Goal: Book appointment/travel/reservation

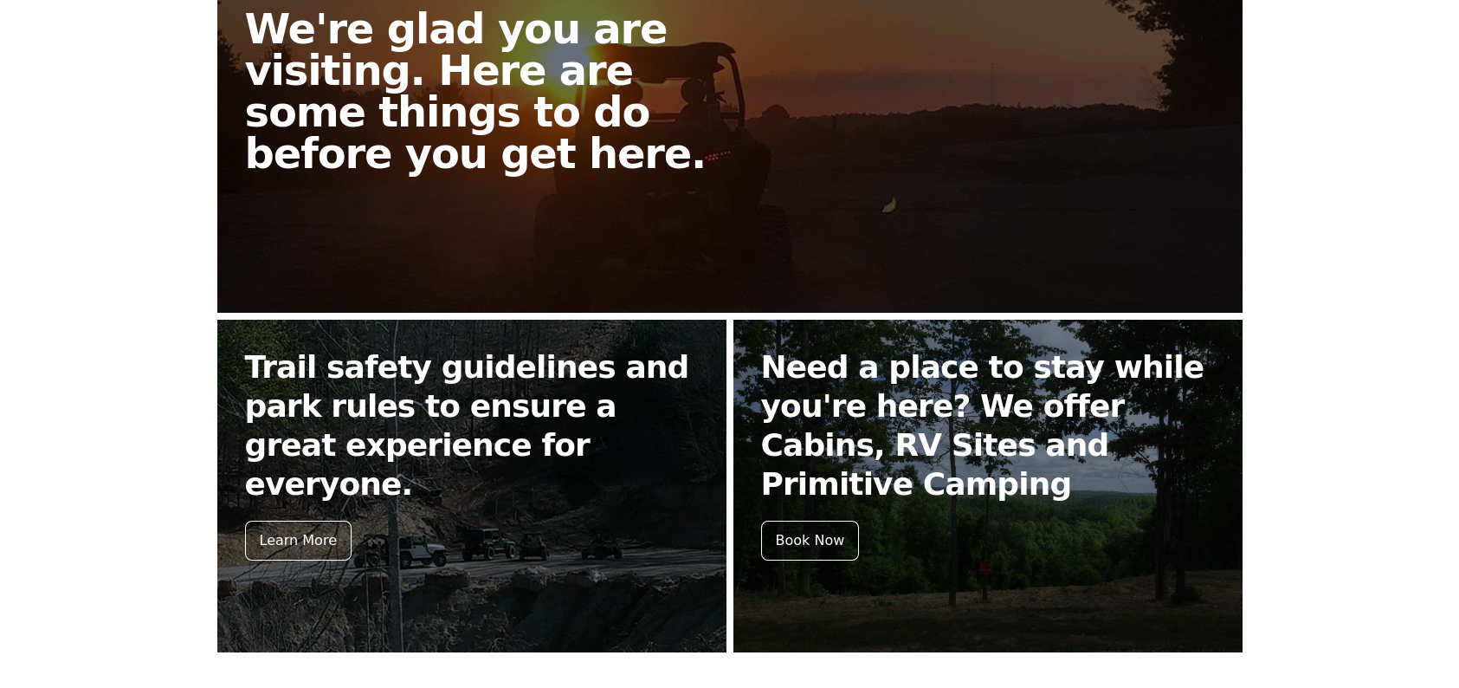
scroll to position [520, 0]
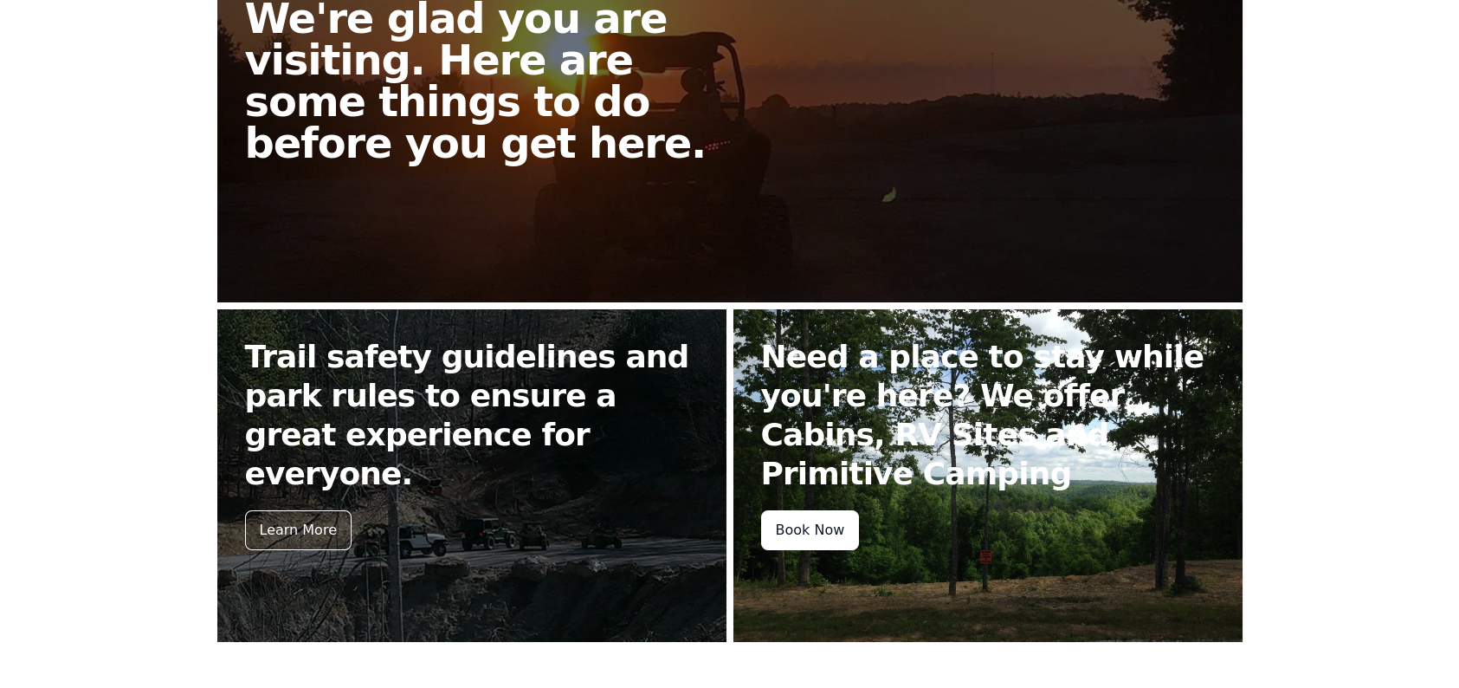
click at [826, 521] on div "Book Now" at bounding box center [810, 530] width 99 height 40
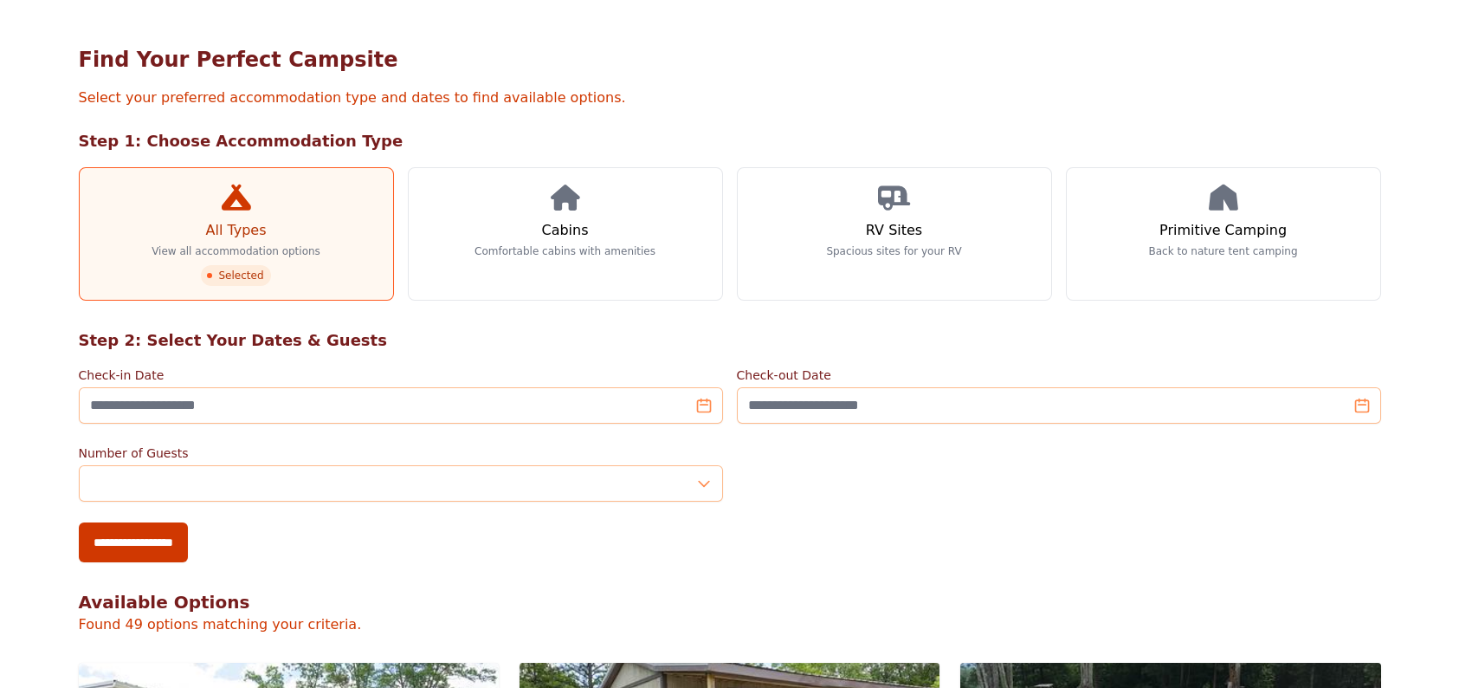
scroll to position [87, 0]
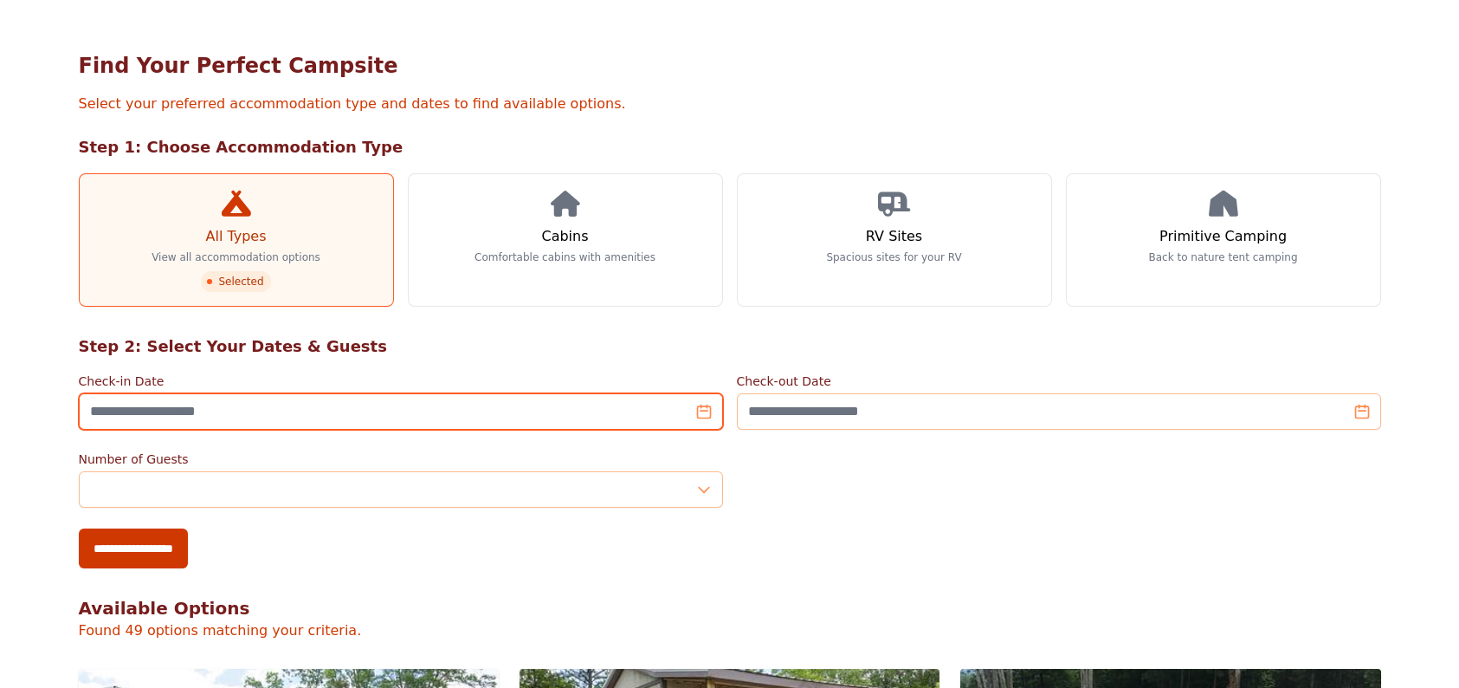
click at [702, 393] on input "Check-in Date" at bounding box center [401, 411] width 644 height 36
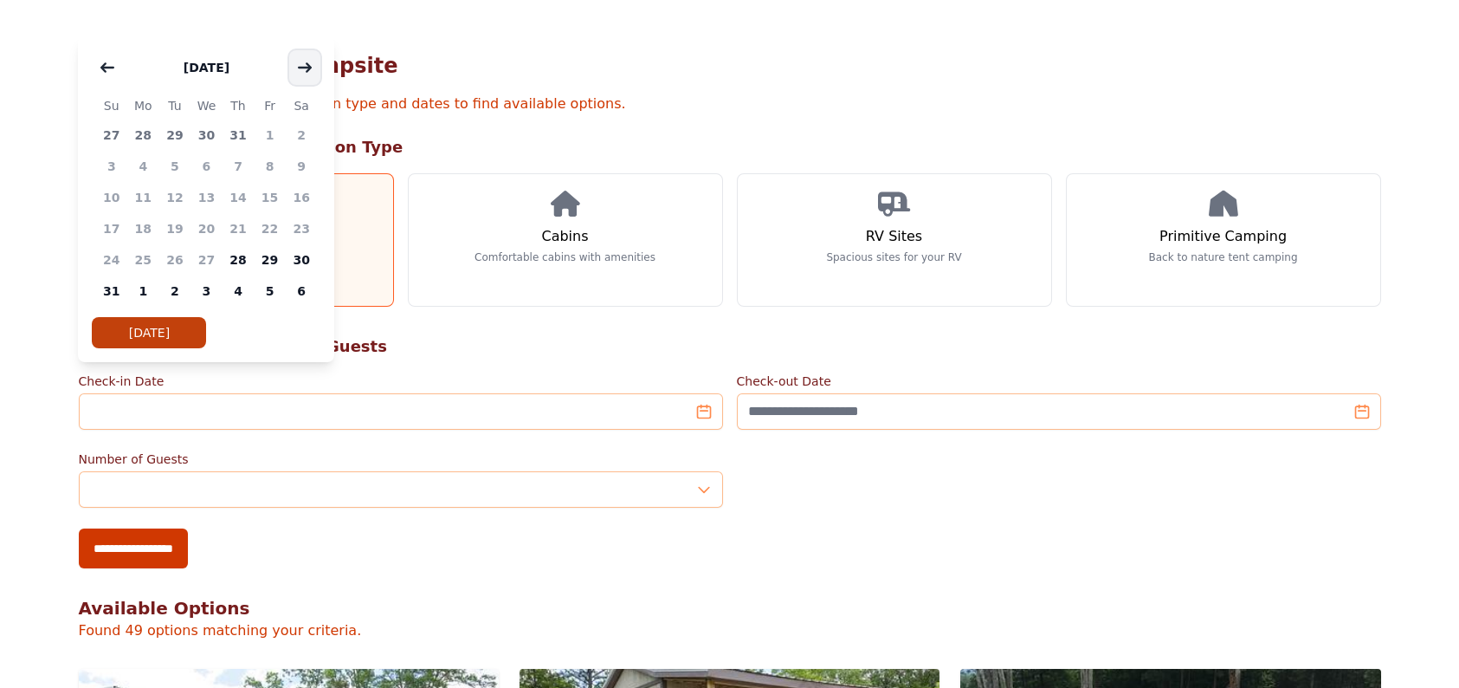
click at [315, 64] on button "button" at bounding box center [304, 67] width 31 height 35
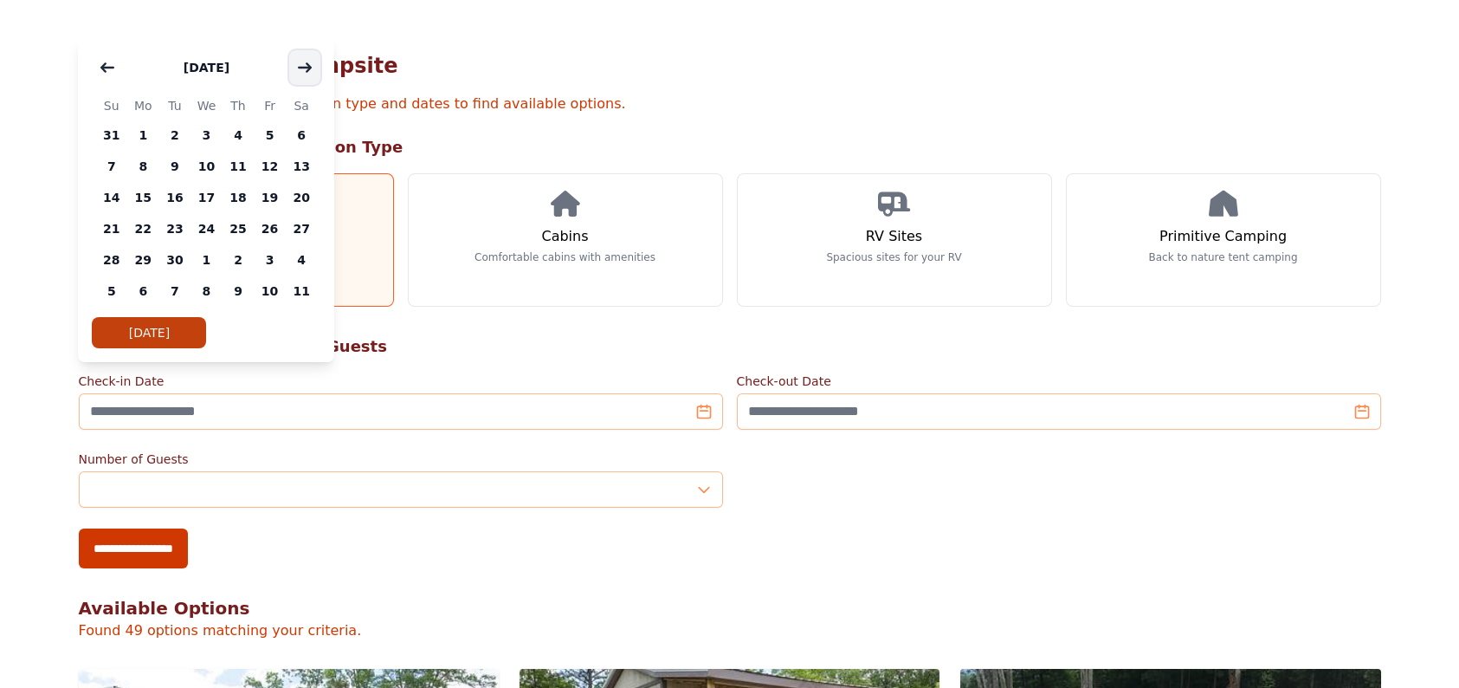
click at [315, 64] on button "button" at bounding box center [304, 67] width 31 height 35
click at [145, 165] on span "6" at bounding box center [143, 166] width 32 height 31
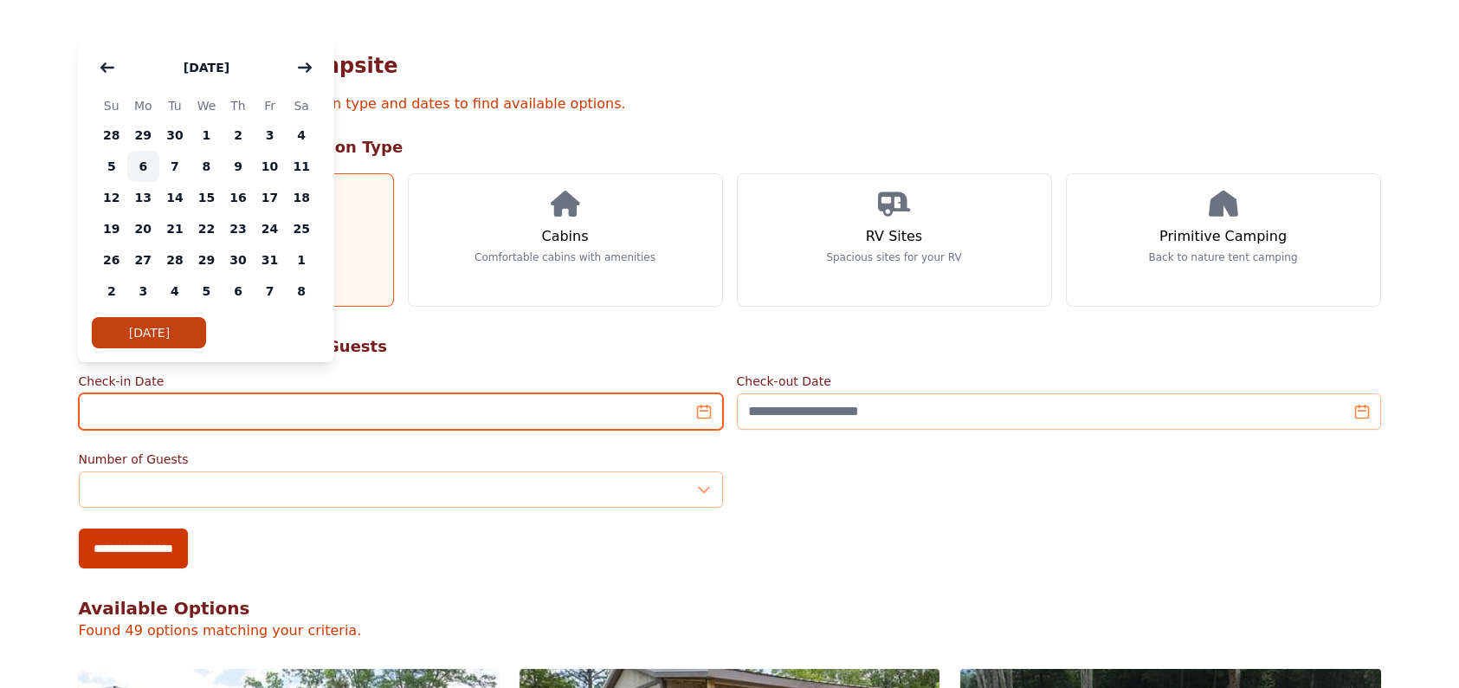
type input "**********"
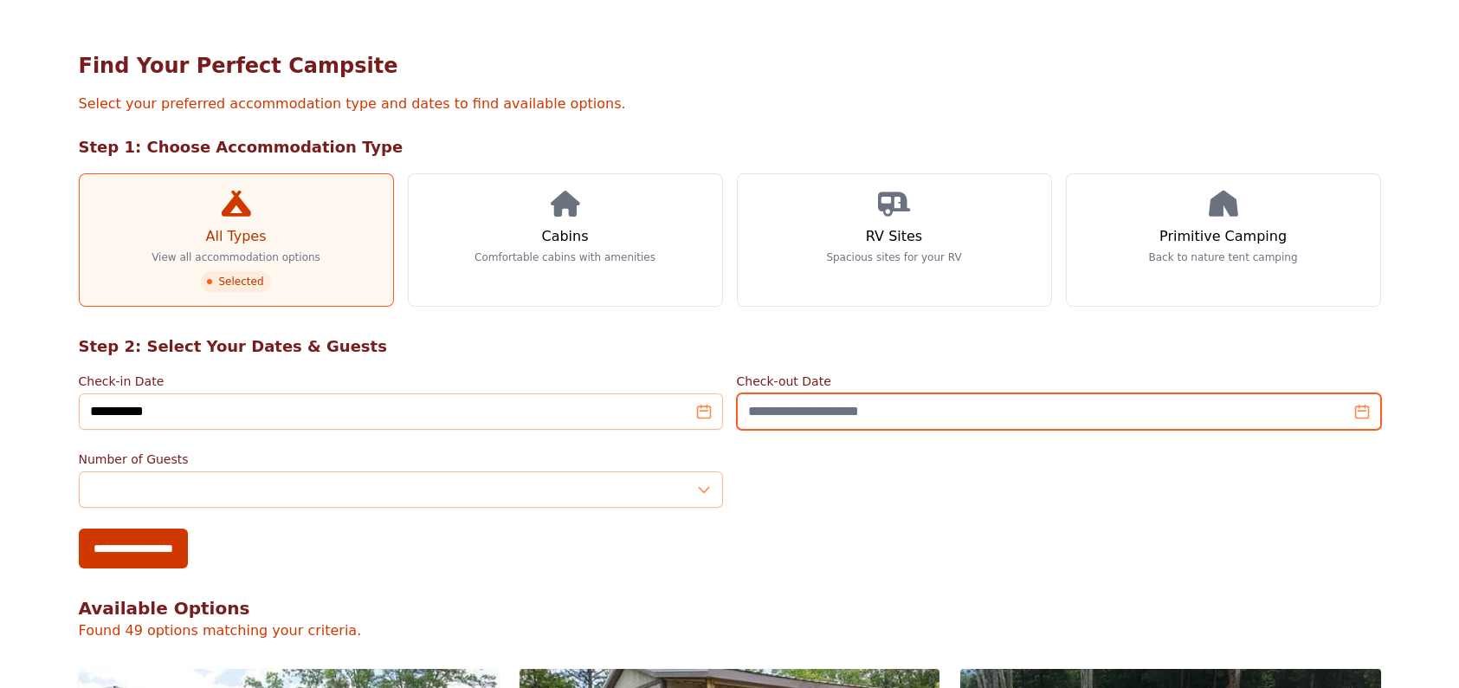
click at [1353, 393] on input "Check-out Date" at bounding box center [1059, 411] width 644 height 36
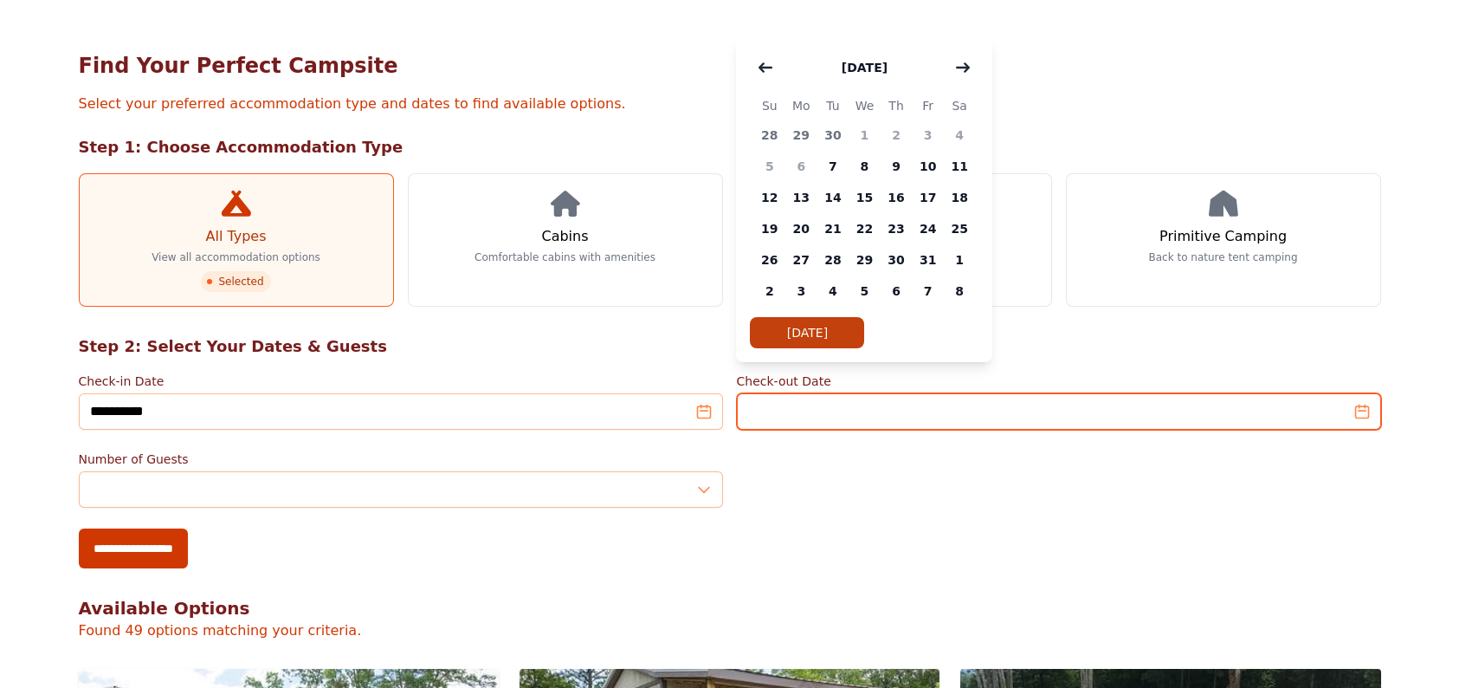
click at [1358, 393] on input "Check-out Date" at bounding box center [1059, 411] width 644 height 36
click at [1357, 393] on input "Check-out Date" at bounding box center [1059, 411] width 644 height 36
click at [1361, 393] on input "Check-out Date" at bounding box center [1059, 411] width 644 height 36
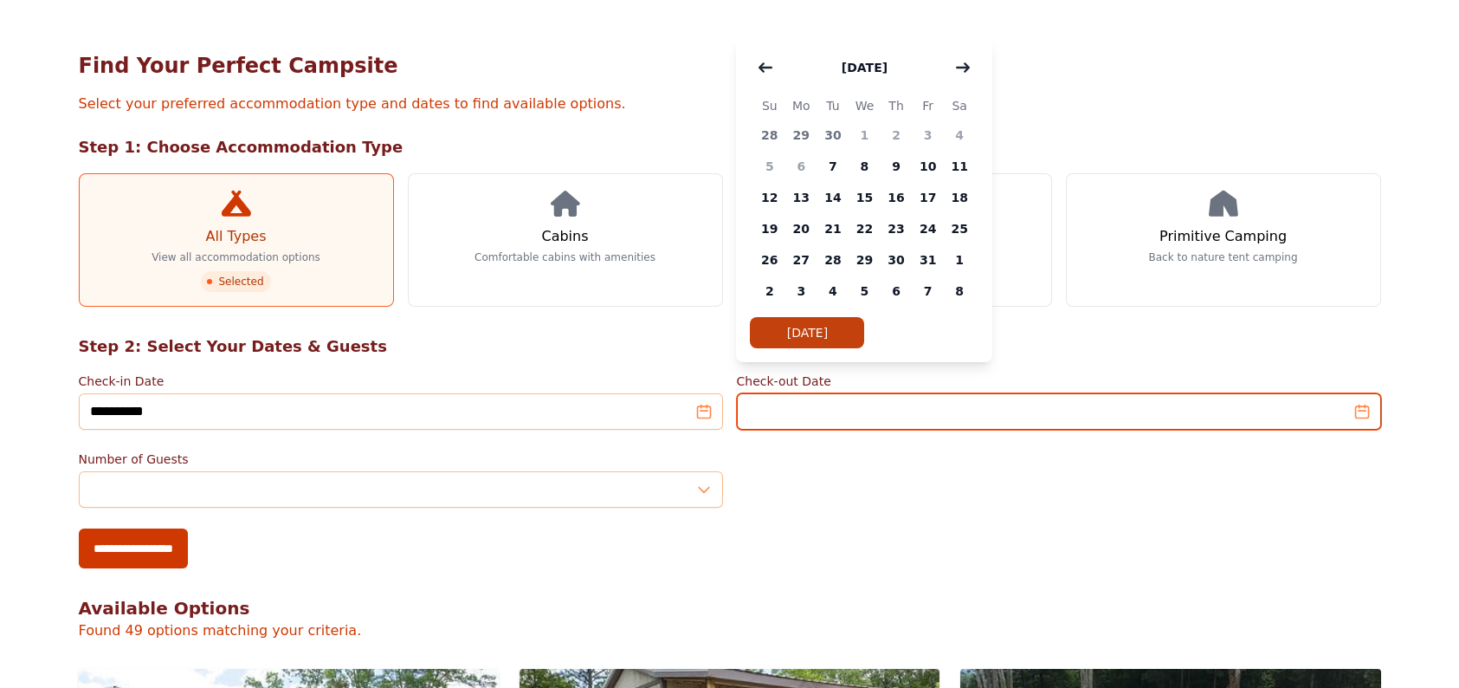
click at [1361, 393] on input "Check-out Date" at bounding box center [1059, 411] width 644 height 36
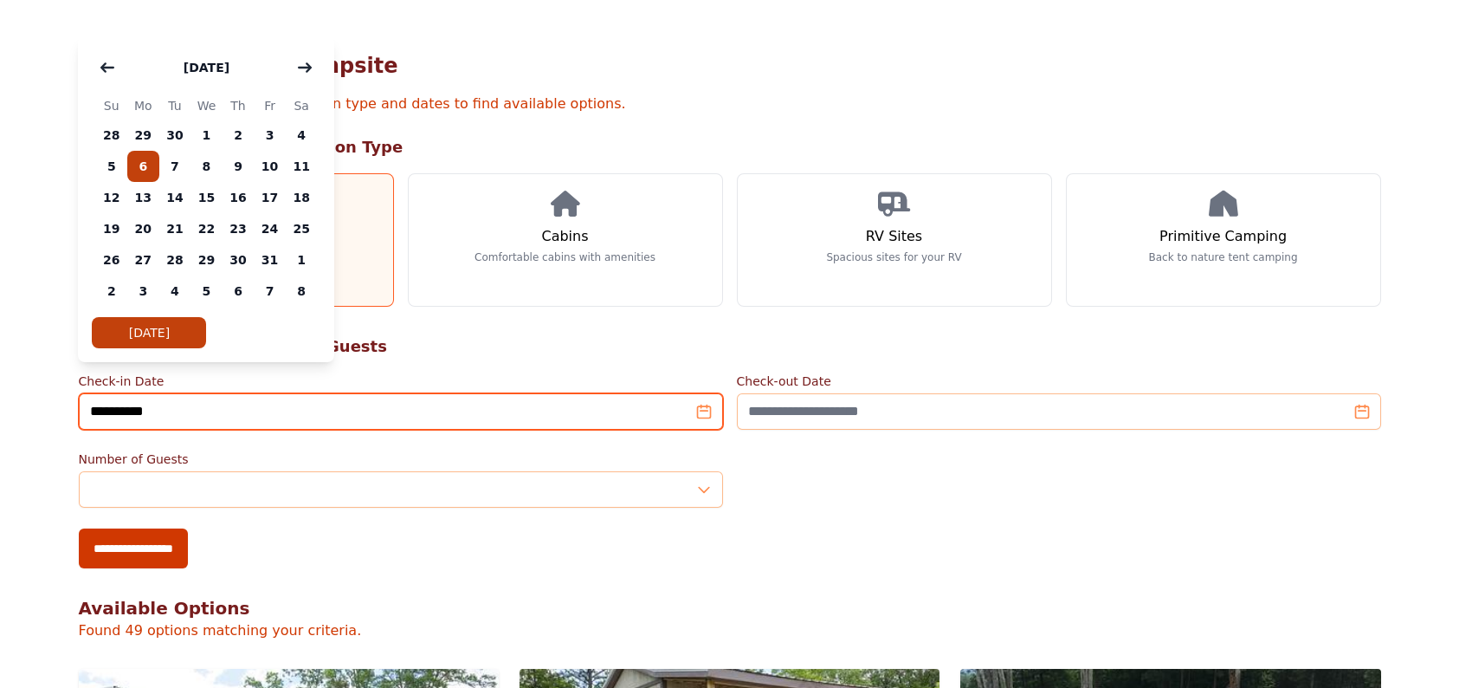
click at [703, 393] on input "**********" at bounding box center [401, 411] width 644 height 36
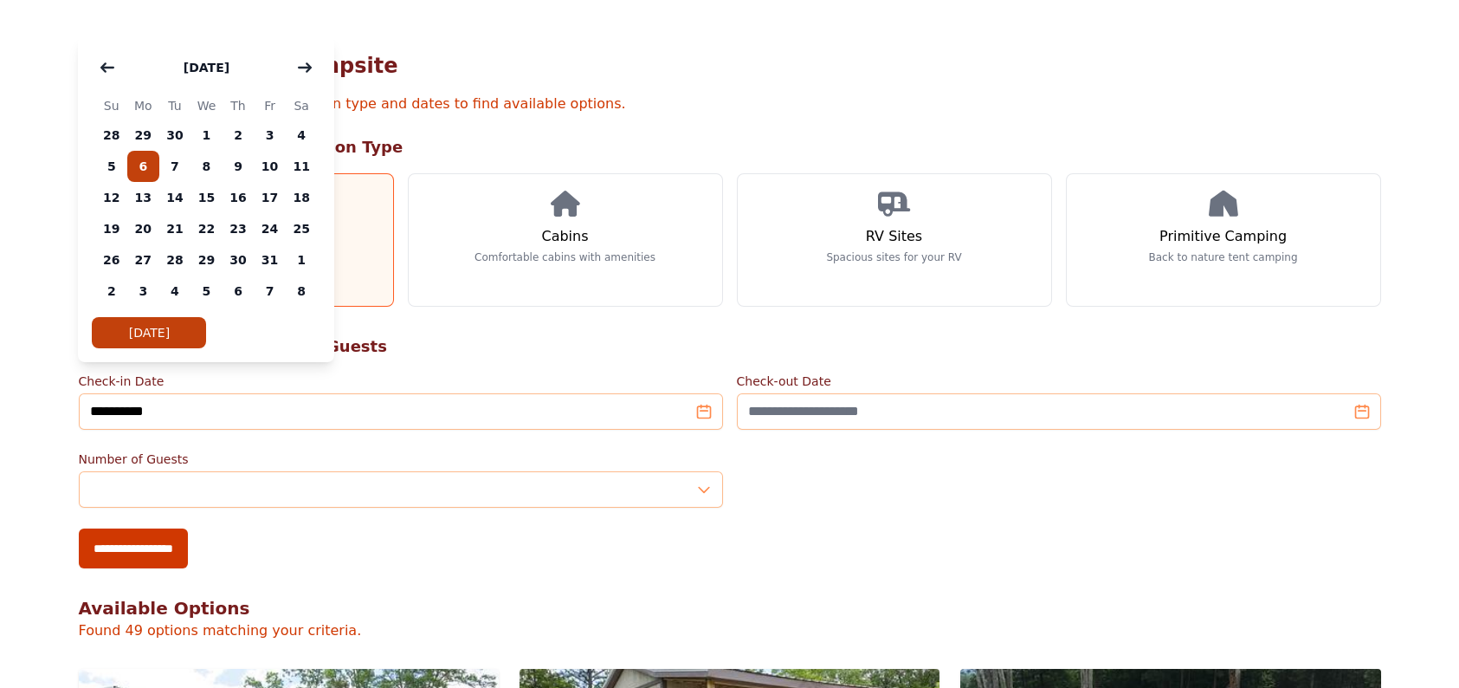
click at [133, 168] on span "6" at bounding box center [143, 166] width 32 height 31
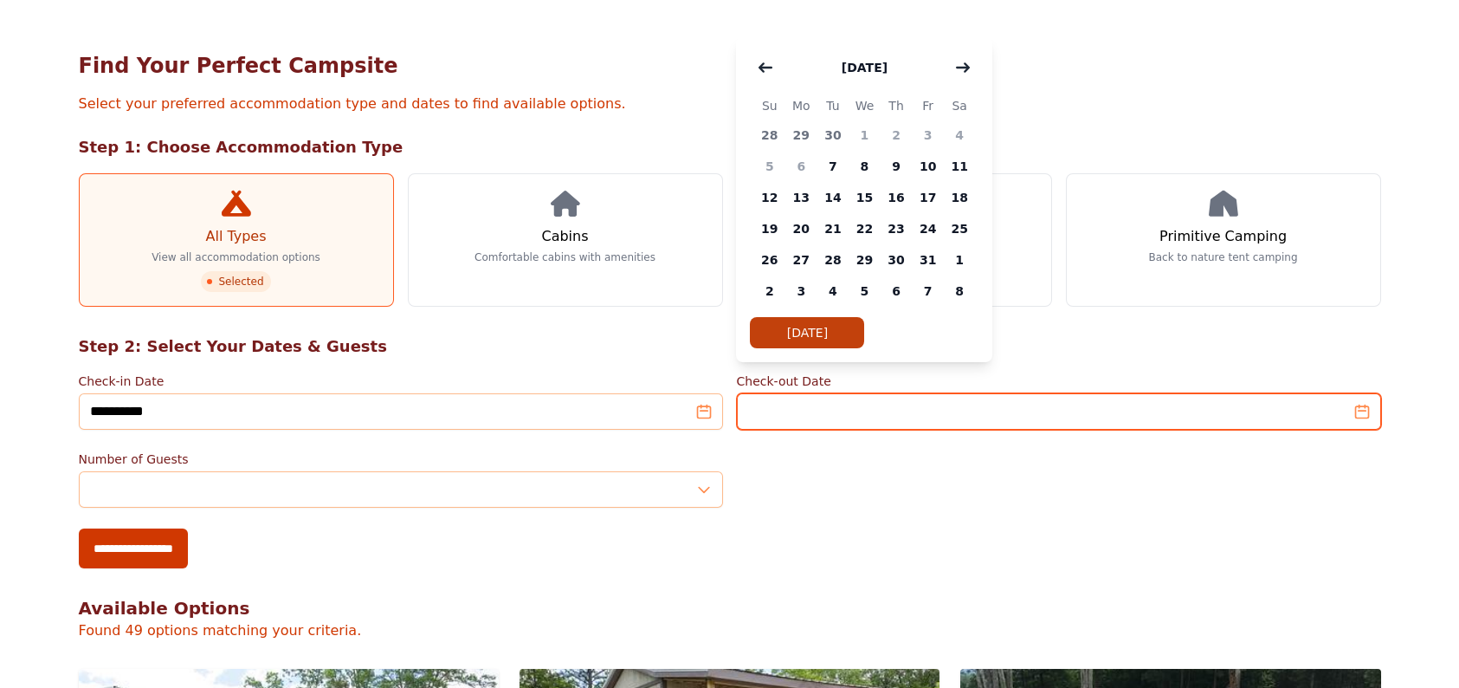
click at [1357, 393] on input "Check-out Date" at bounding box center [1059, 411] width 644 height 36
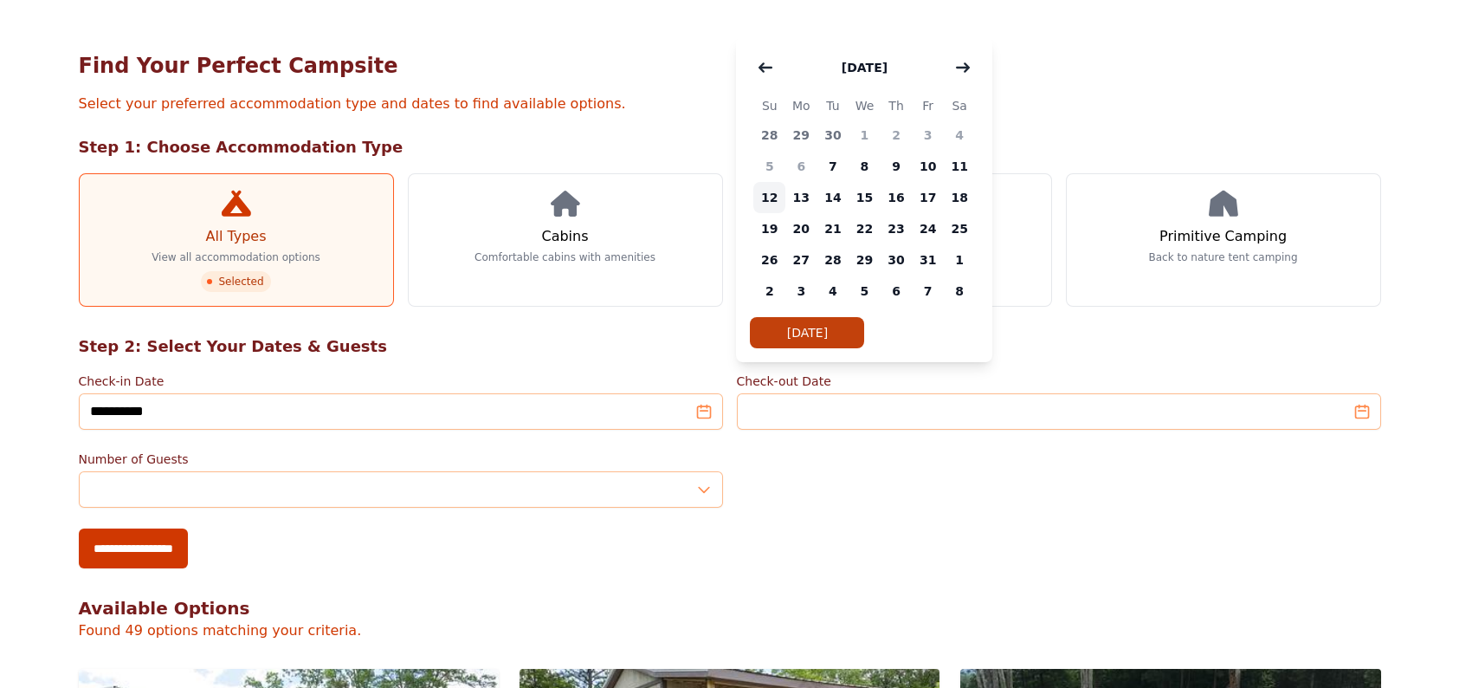
click at [766, 203] on span "12" at bounding box center [769, 197] width 32 height 31
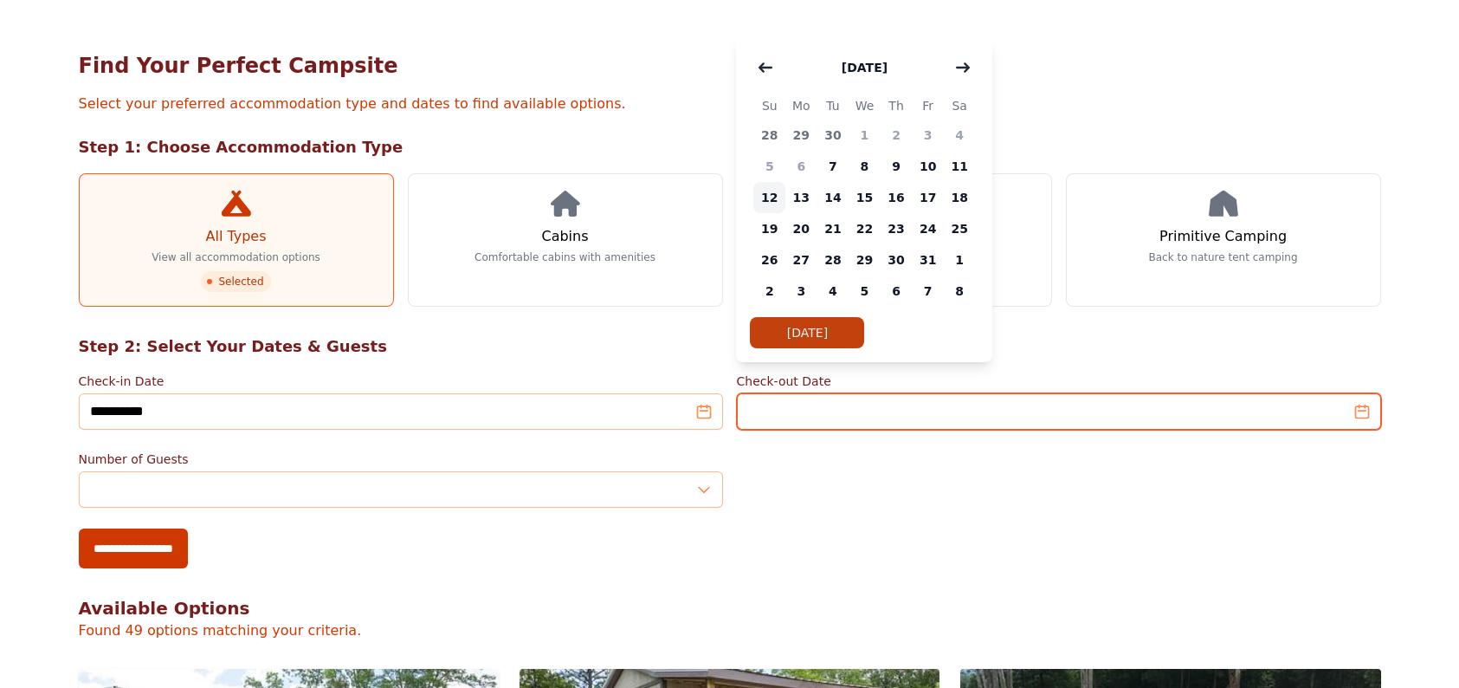
type input "**********"
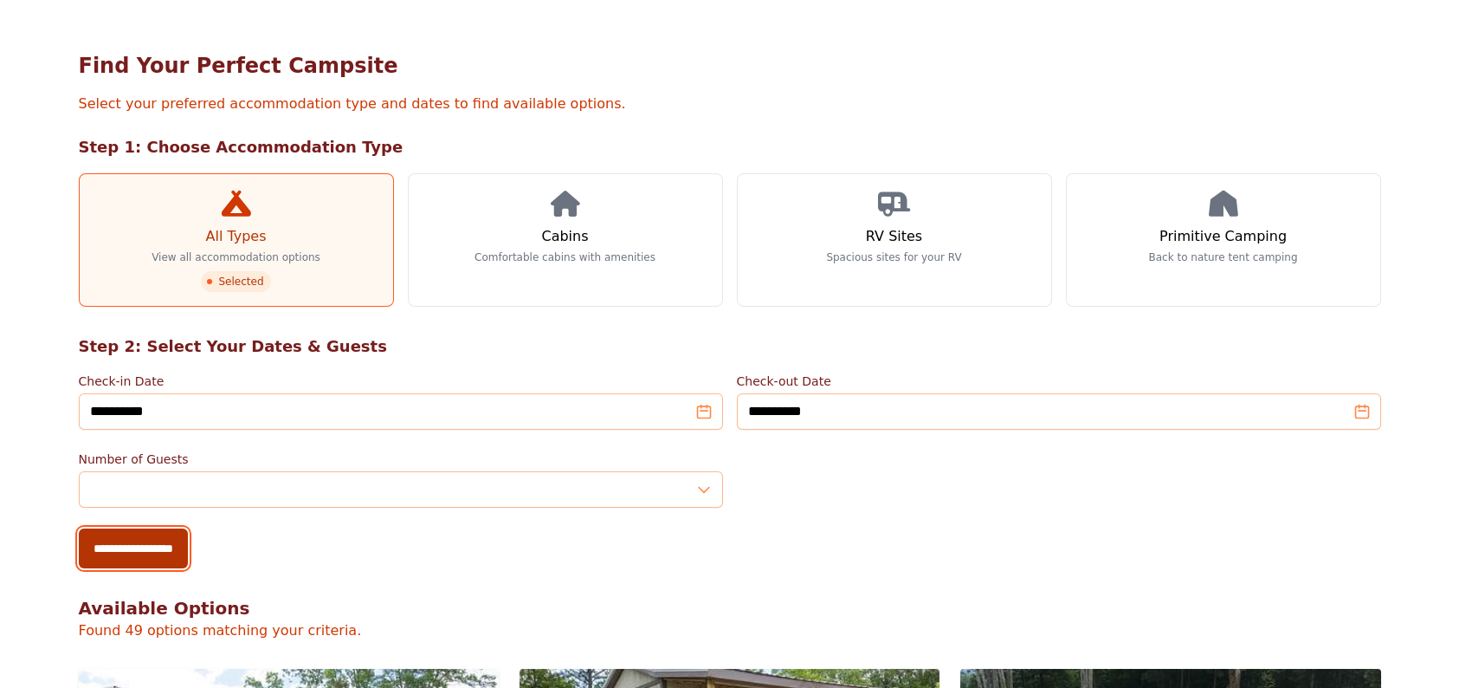
click at [149, 528] on input "**********" at bounding box center [133, 548] width 109 height 40
type input "**********"
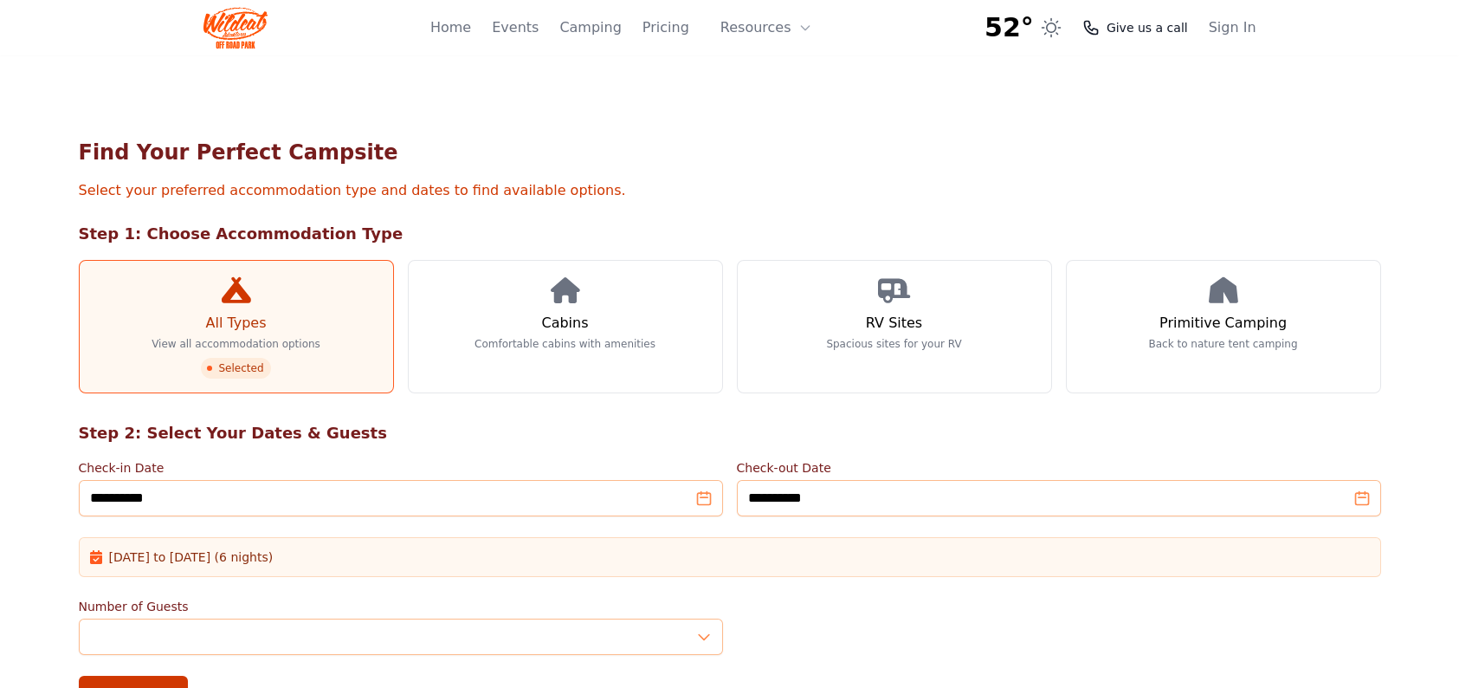
click at [1134, 31] on span "Give us a call" at bounding box center [1147, 27] width 81 height 17
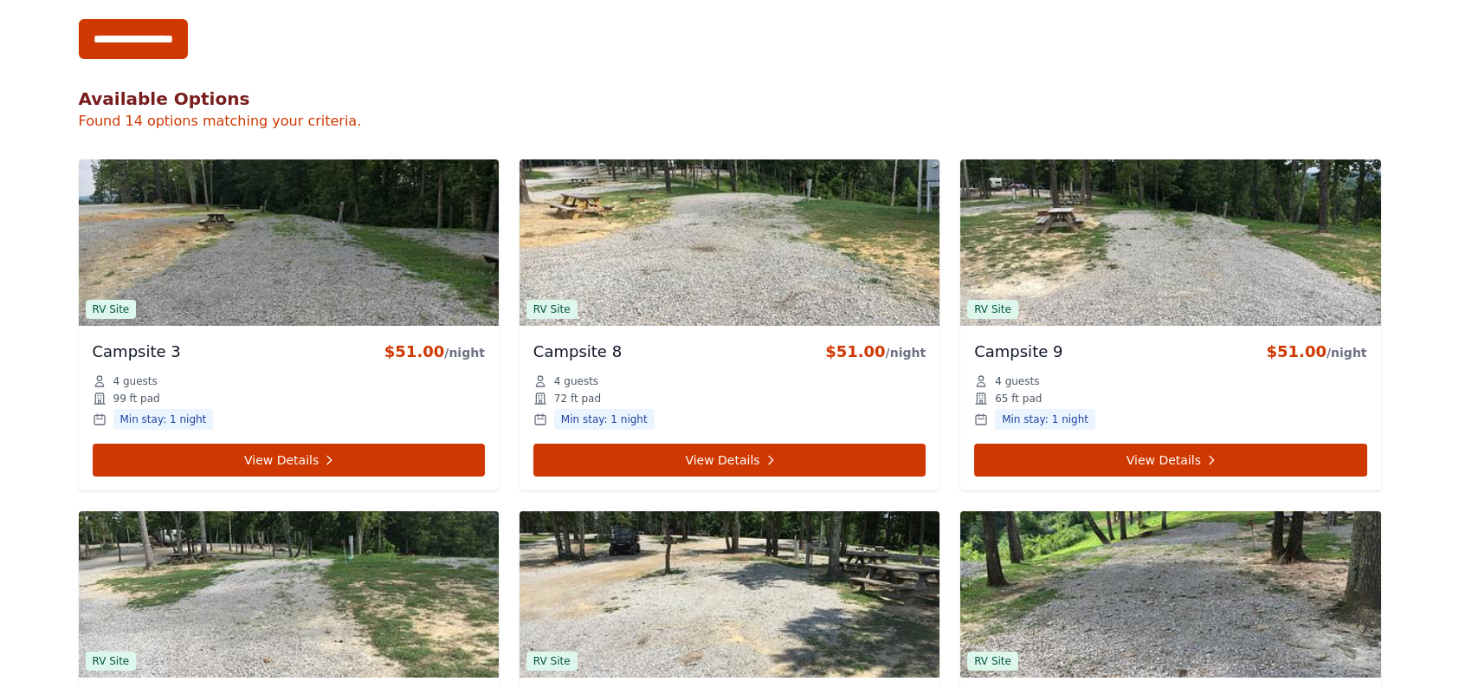
scroll to position [693, 0]
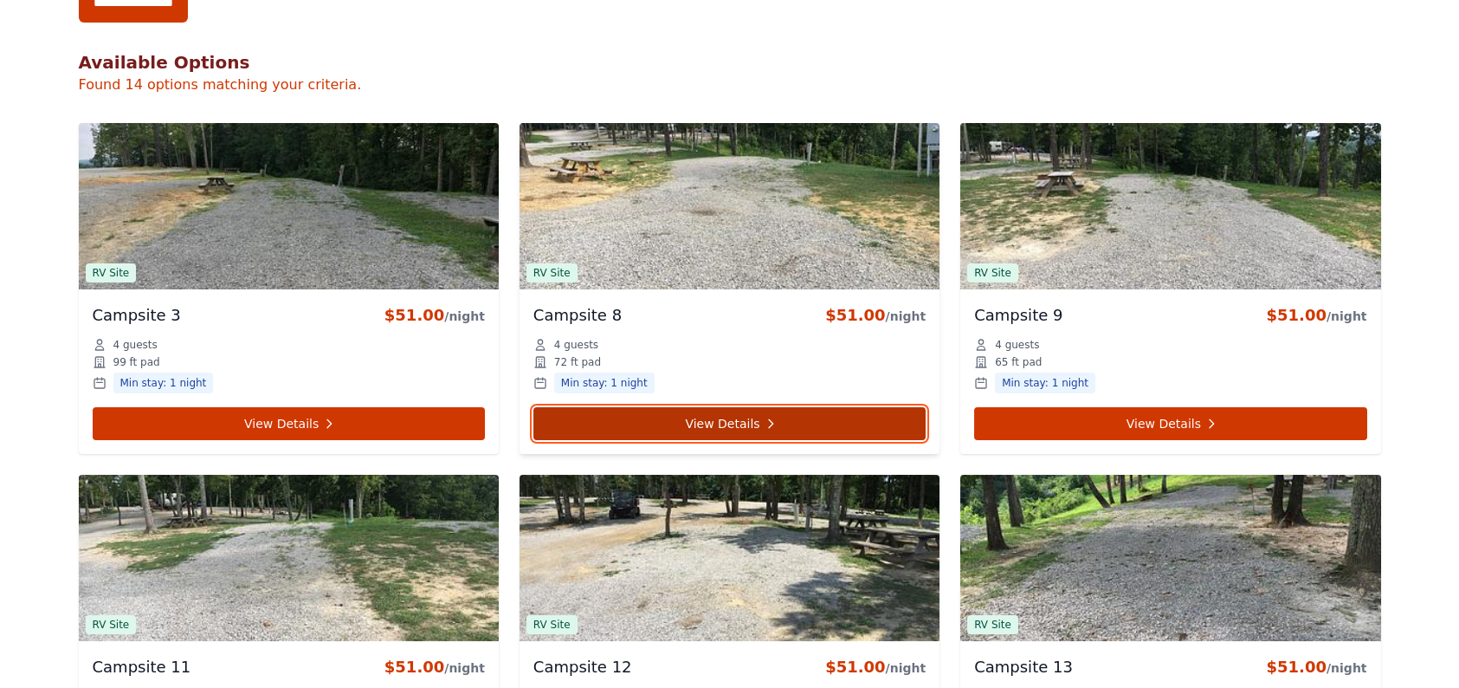
click at [698, 407] on link "View Details" at bounding box center [729, 423] width 392 height 33
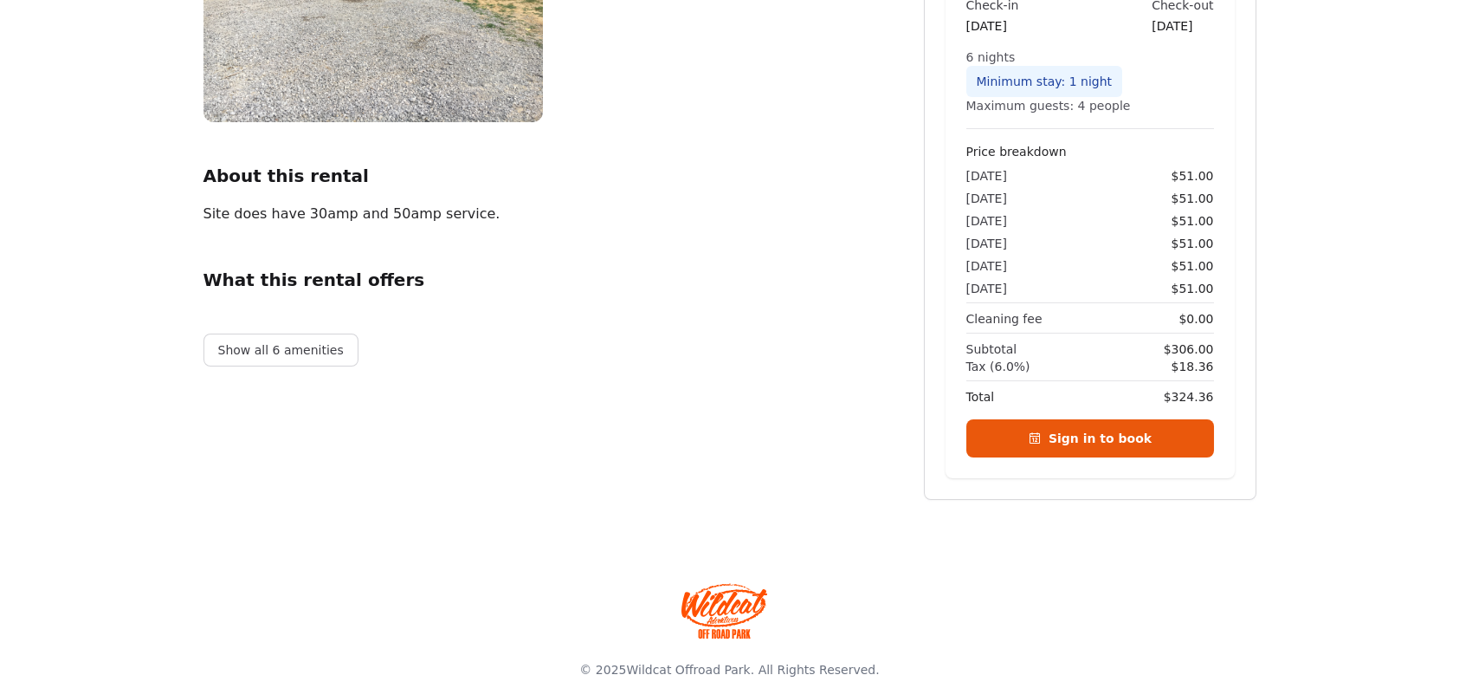
scroll to position [346, 0]
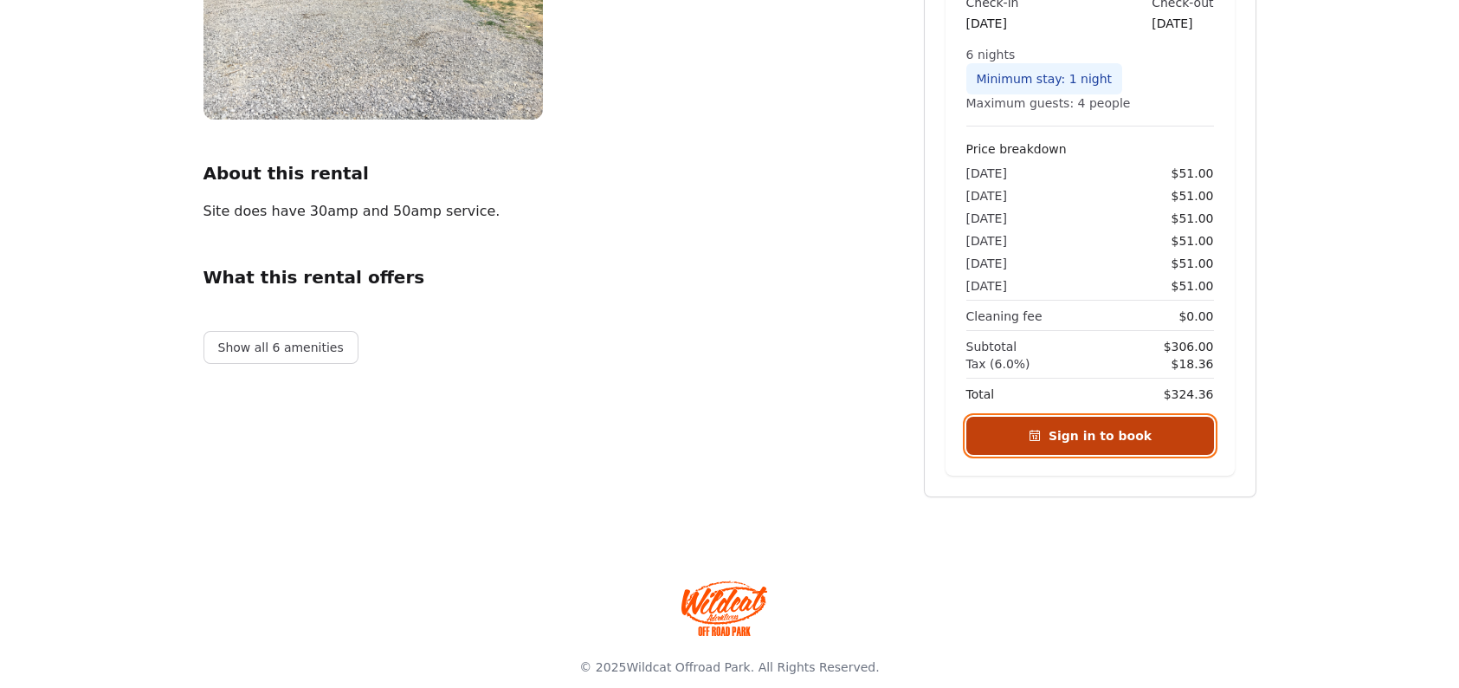
click at [1062, 431] on link "Sign in to book" at bounding box center [1090, 436] width 248 height 38
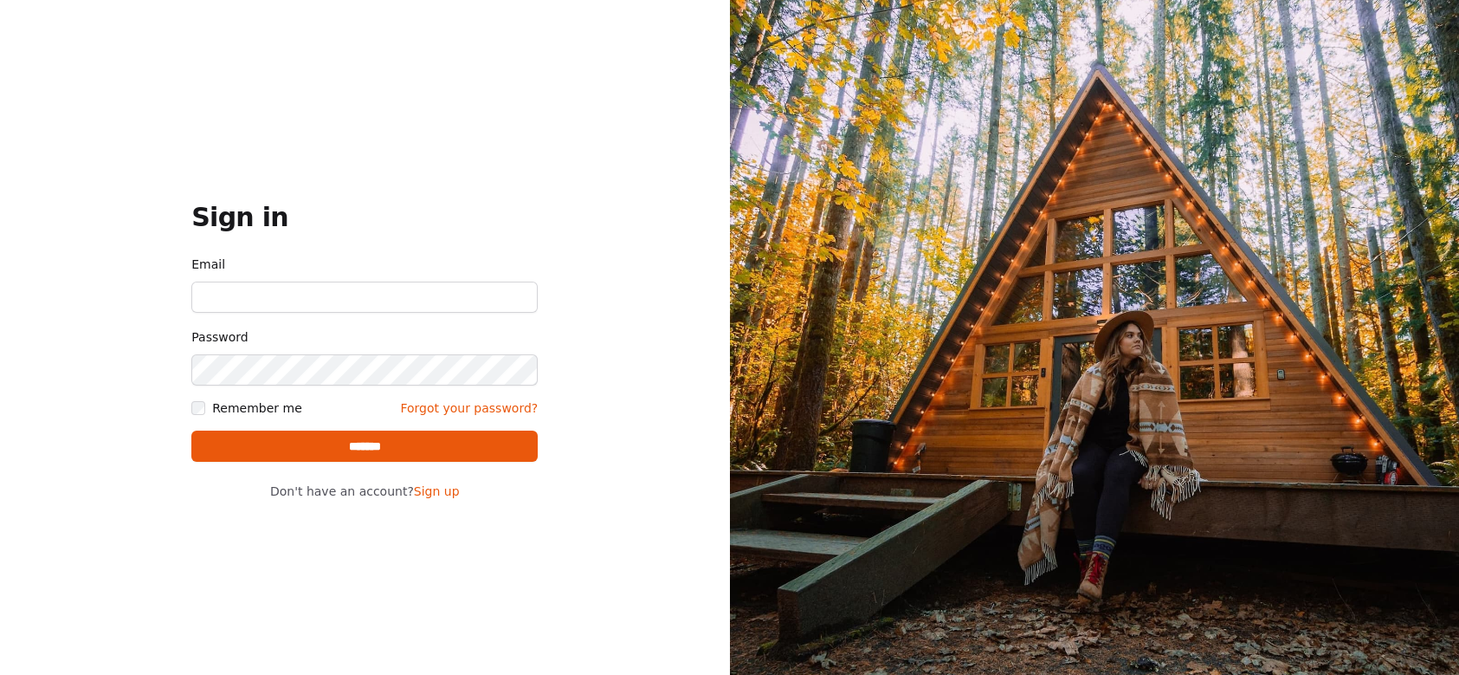
click at [352, 305] on input "Email" at bounding box center [364, 296] width 346 height 31
type input "**********"
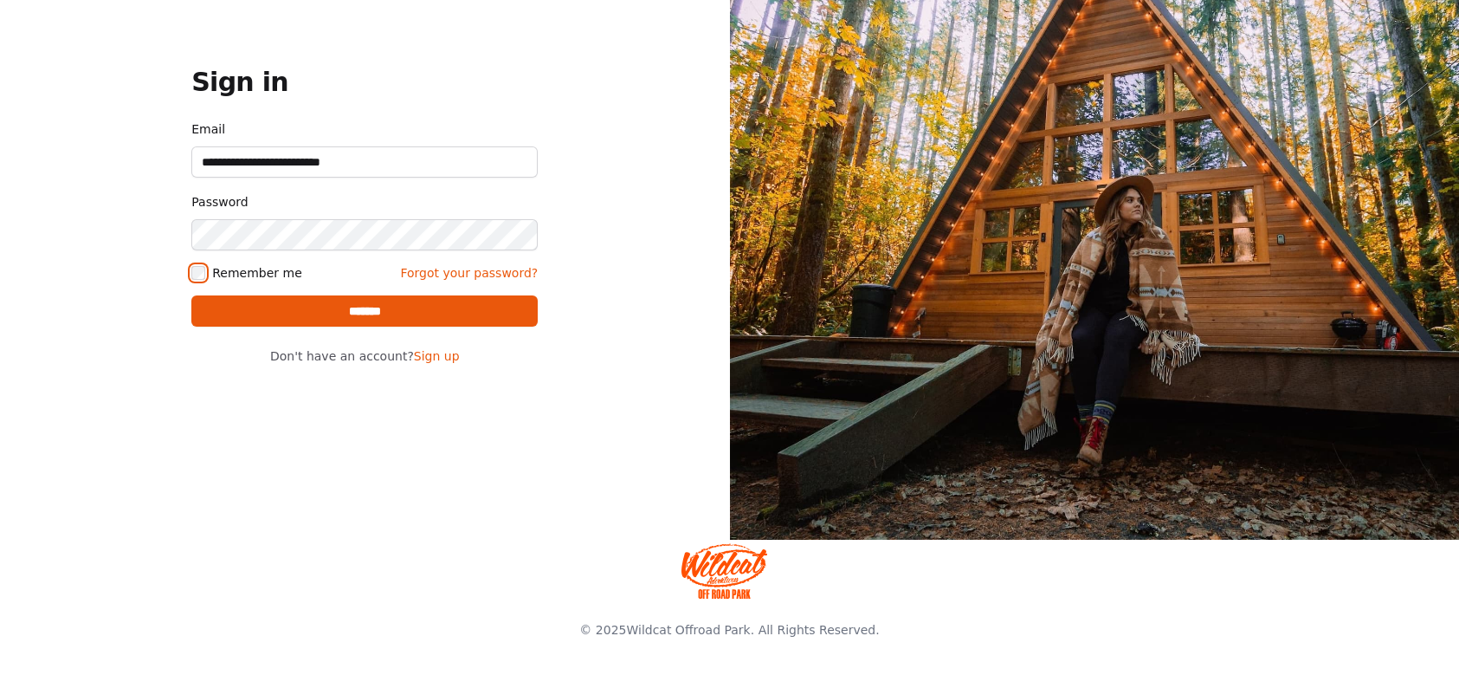
scroll to position [147, 0]
click at [374, 307] on input "*******" at bounding box center [364, 310] width 346 height 31
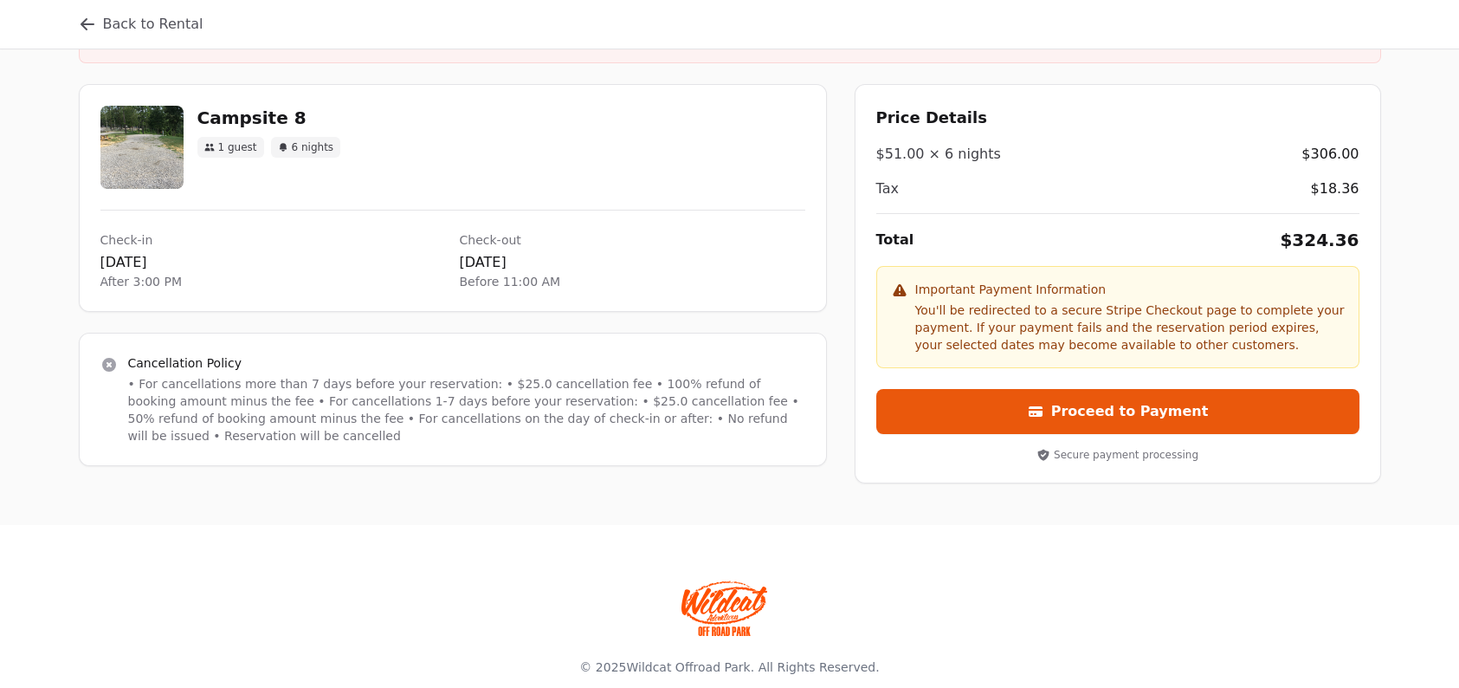
scroll to position [246, 0]
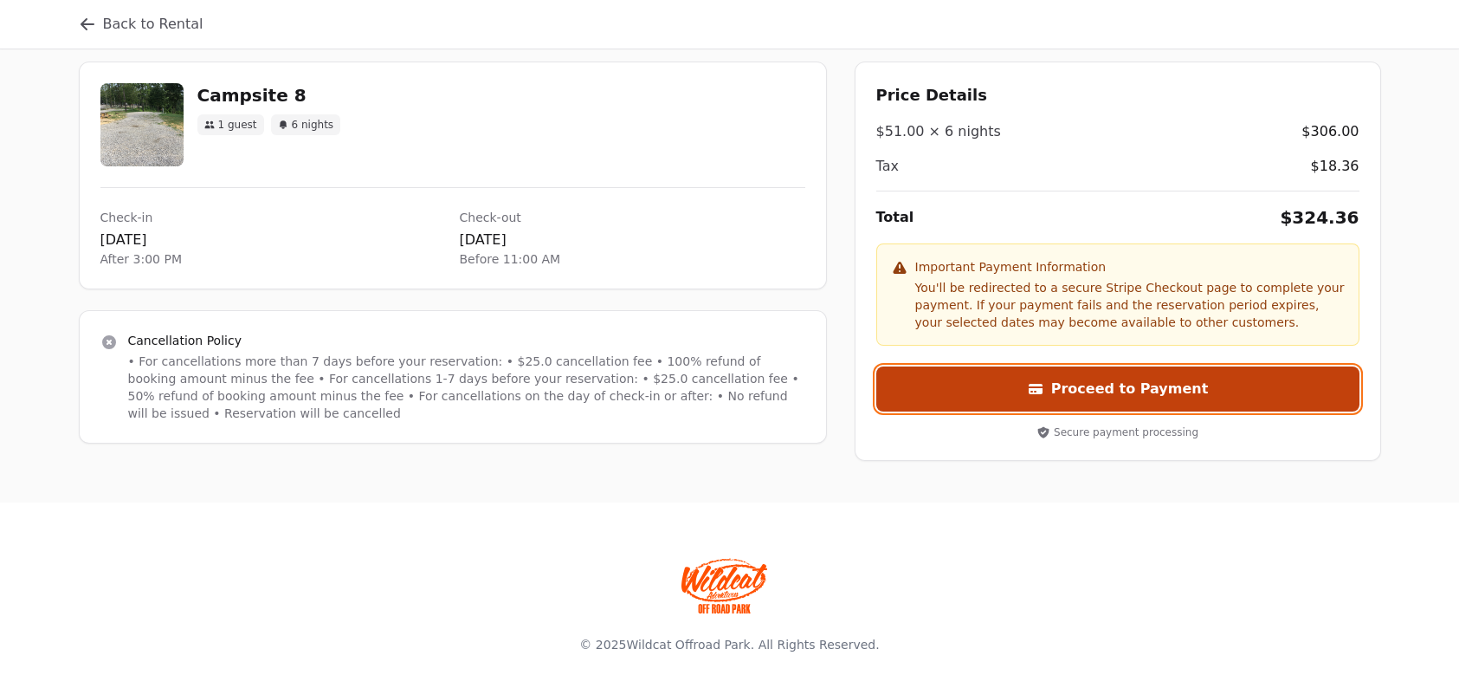
click at [1152, 390] on button "Proceed to Payment" at bounding box center [1117, 388] width 483 height 45
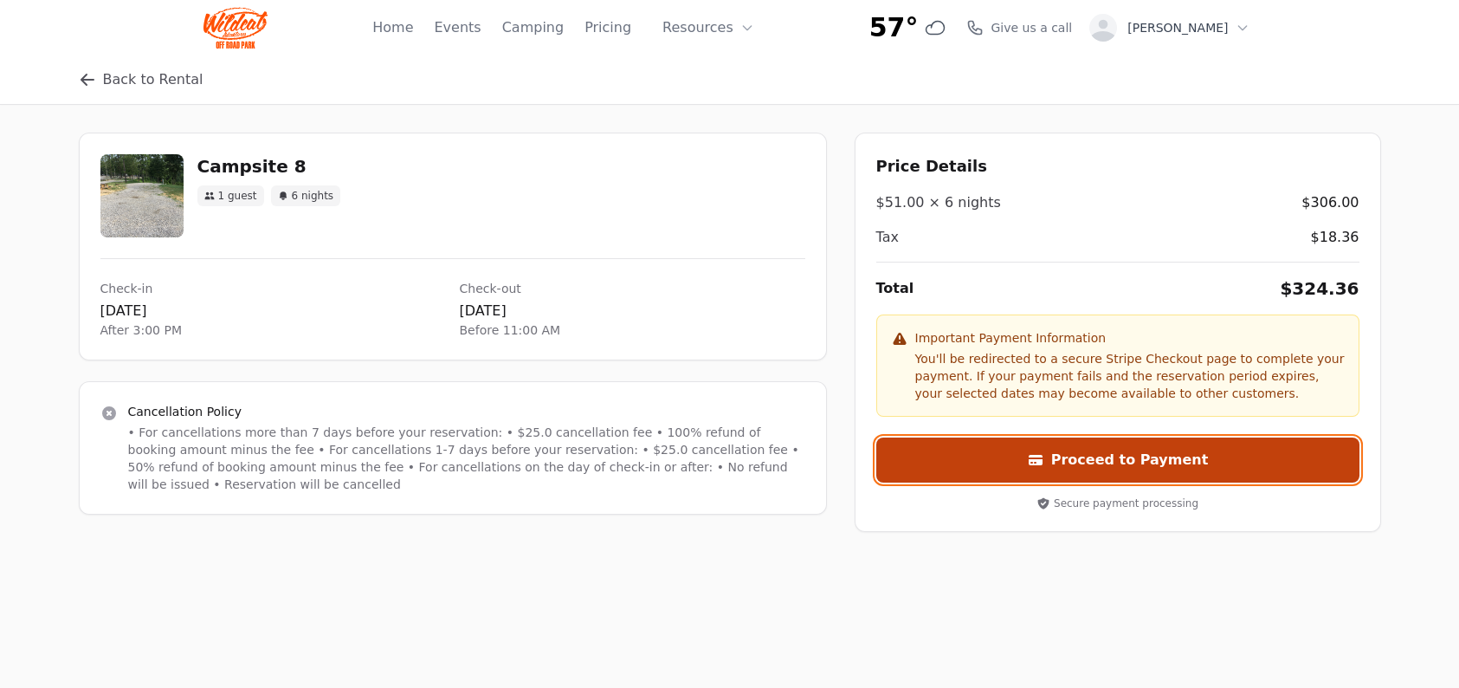
click at [1130, 469] on button "Proceed to Payment" at bounding box center [1117, 459] width 483 height 45
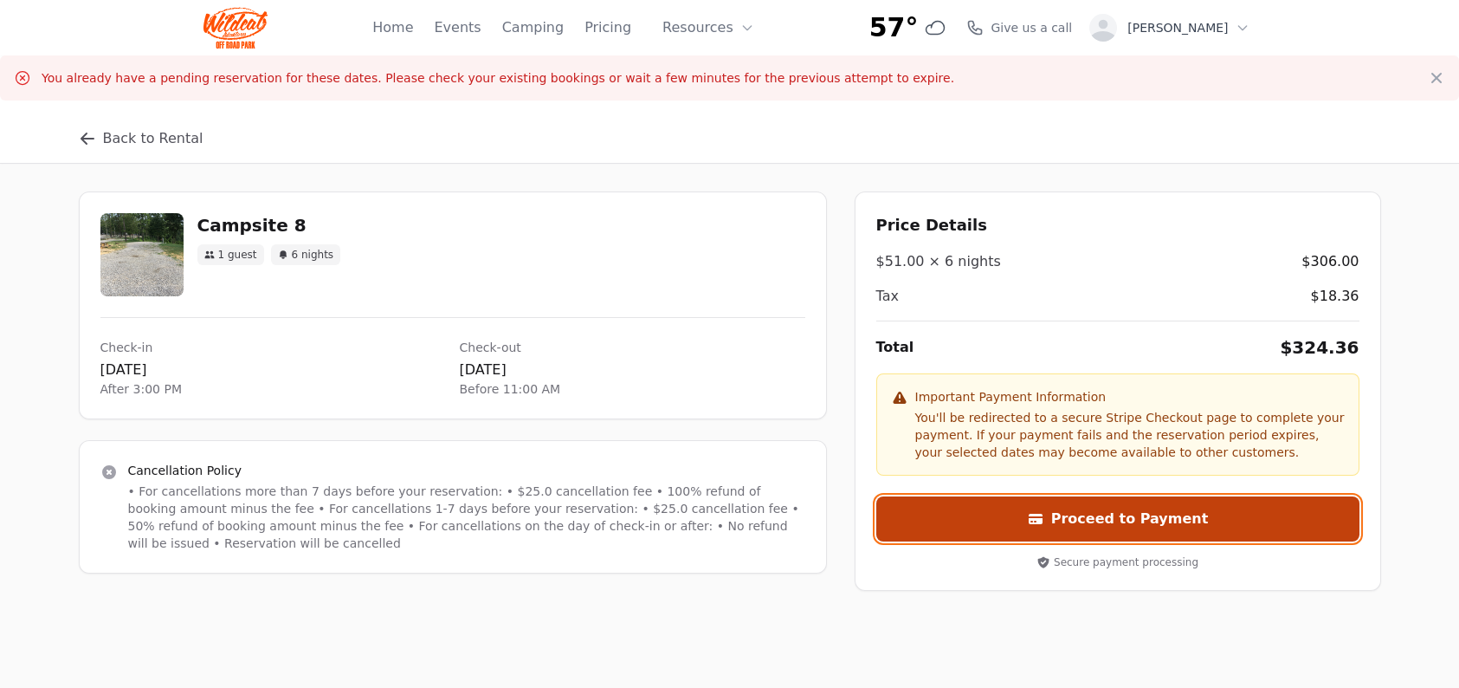
click at [1146, 526] on button "Proceed to Payment" at bounding box center [1117, 518] width 483 height 45
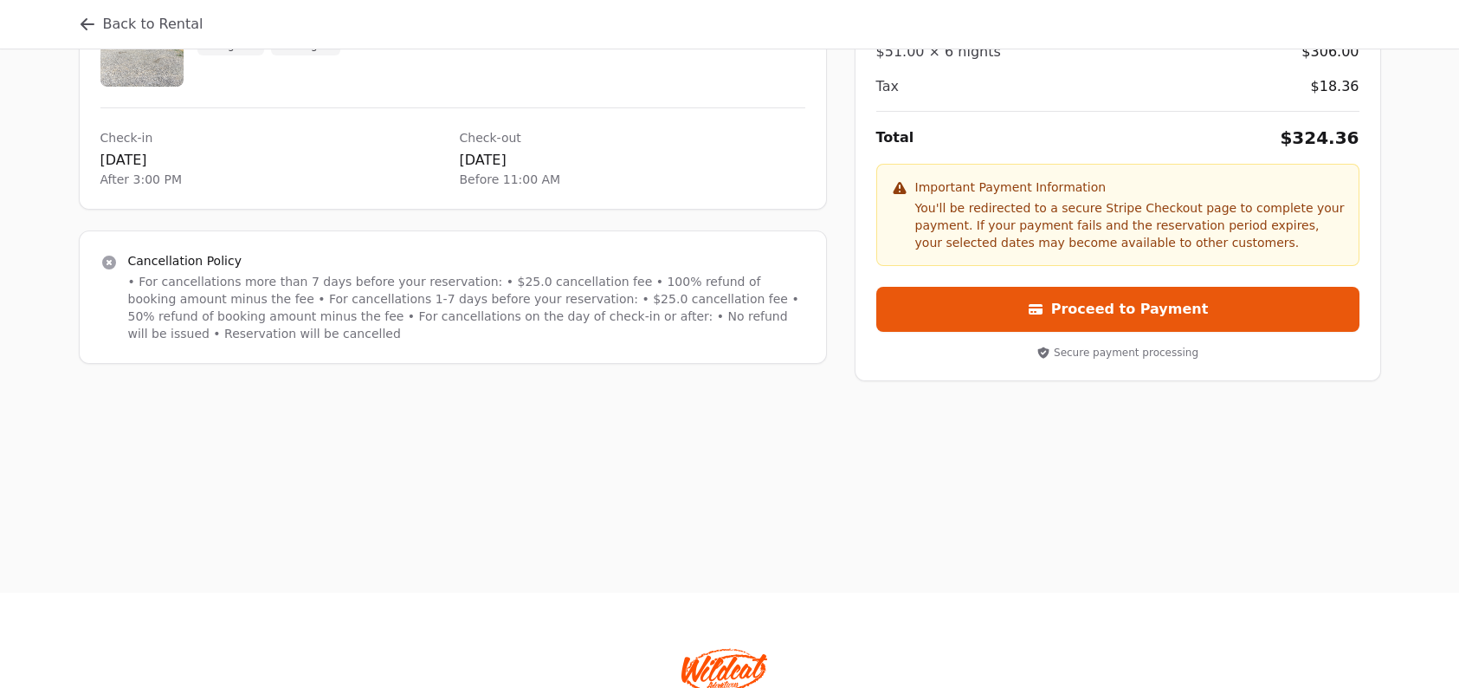
scroll to position [41, 0]
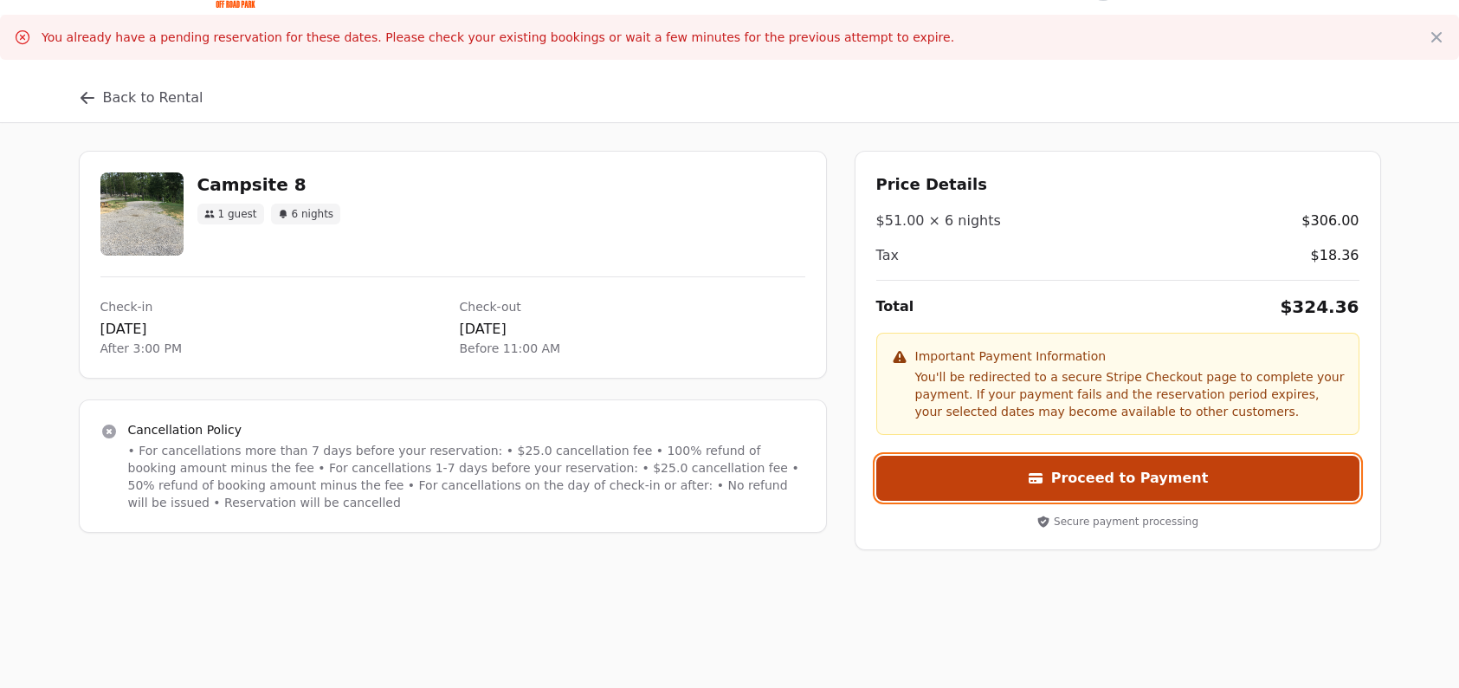
click at [1105, 494] on button "Proceed to Payment" at bounding box center [1117, 478] width 483 height 45
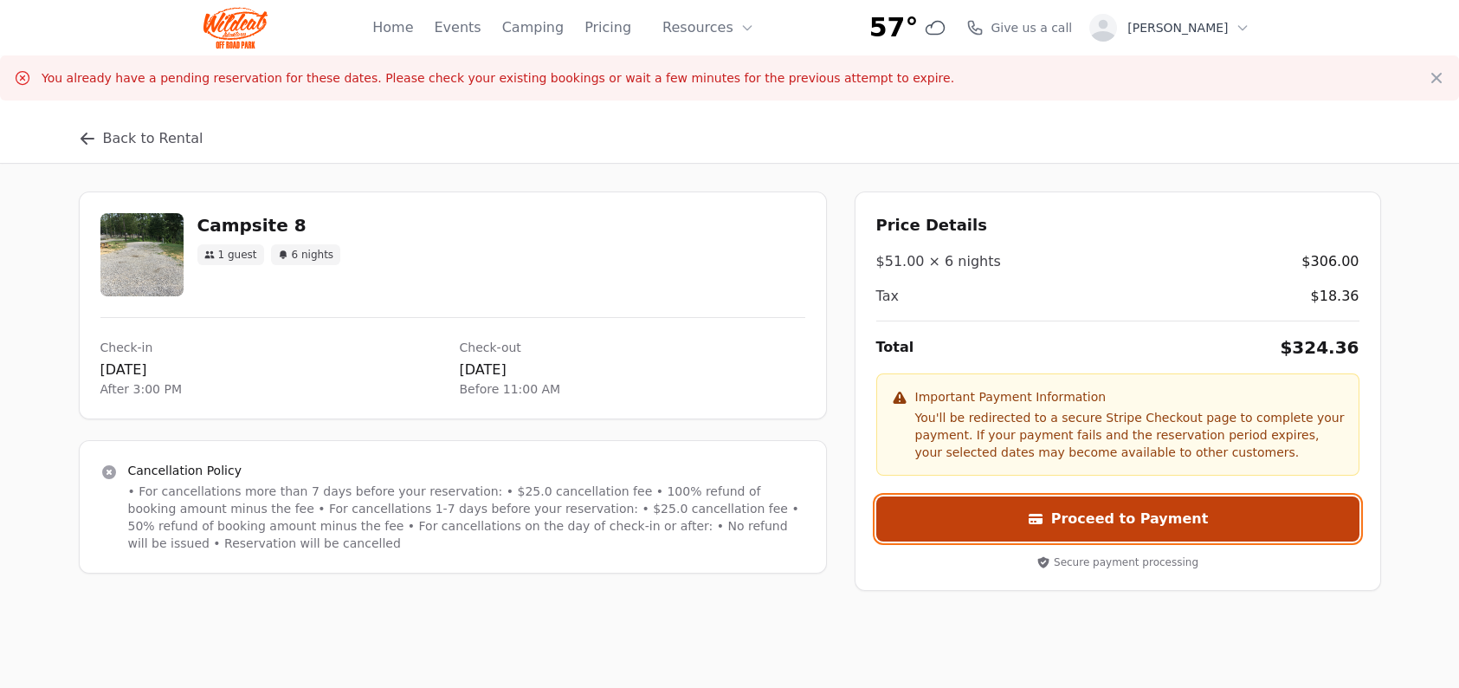
click at [1071, 519] on button "Proceed to Payment" at bounding box center [1117, 518] width 483 height 45
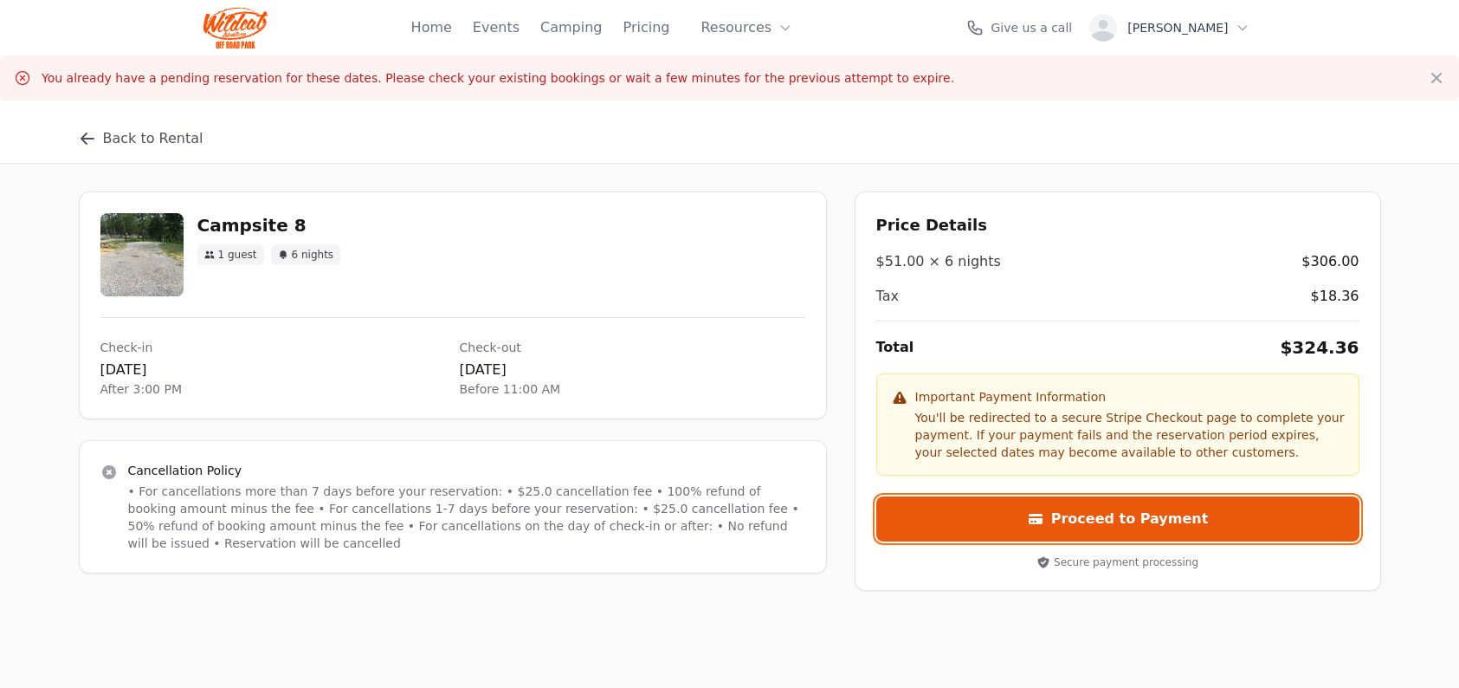
click at [1071, 519] on button "Proceed to Payment" at bounding box center [1117, 518] width 483 height 45
